Goal: Task Accomplishment & Management: Use online tool/utility

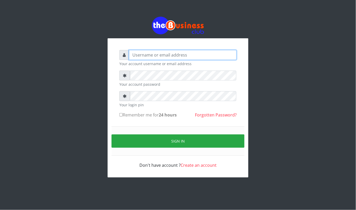
click at [185, 57] on input "text" at bounding box center [183, 55] width 108 height 10
type input "kennyclassy"
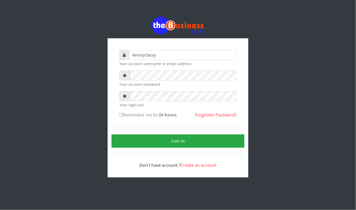
click at [191, 70] on form "kennyclassy Your account username or email address Your account password Your l…" at bounding box center [177, 109] width 117 height 118
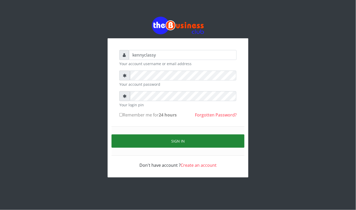
click at [173, 143] on button "Sign in" at bounding box center [178, 141] width 133 height 13
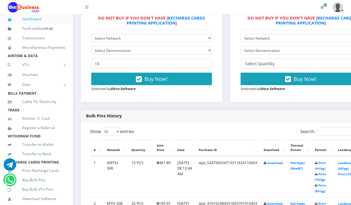
scroll to position [181, 0]
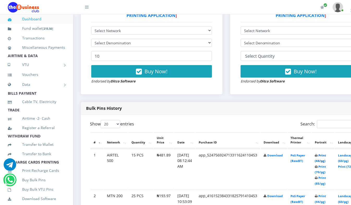
click at [326, 156] on link "Print (44/pg)" at bounding box center [320, 159] width 11 height 10
